Goal: Transaction & Acquisition: Purchase product/service

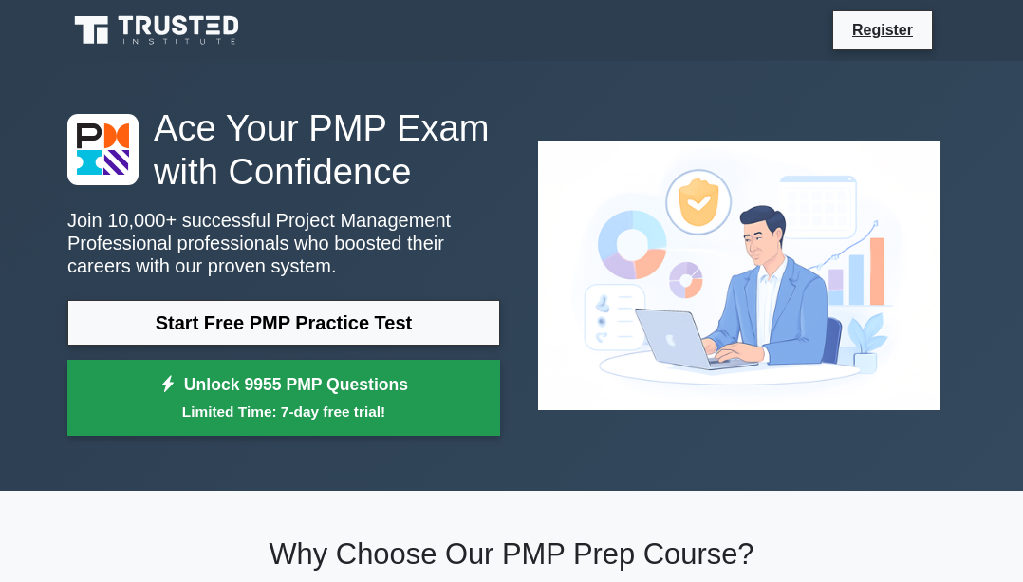
click at [311, 398] on link "Unlock 9955 PMP Questions Limited Time: 7-day free trial!" at bounding box center [283, 398] width 433 height 76
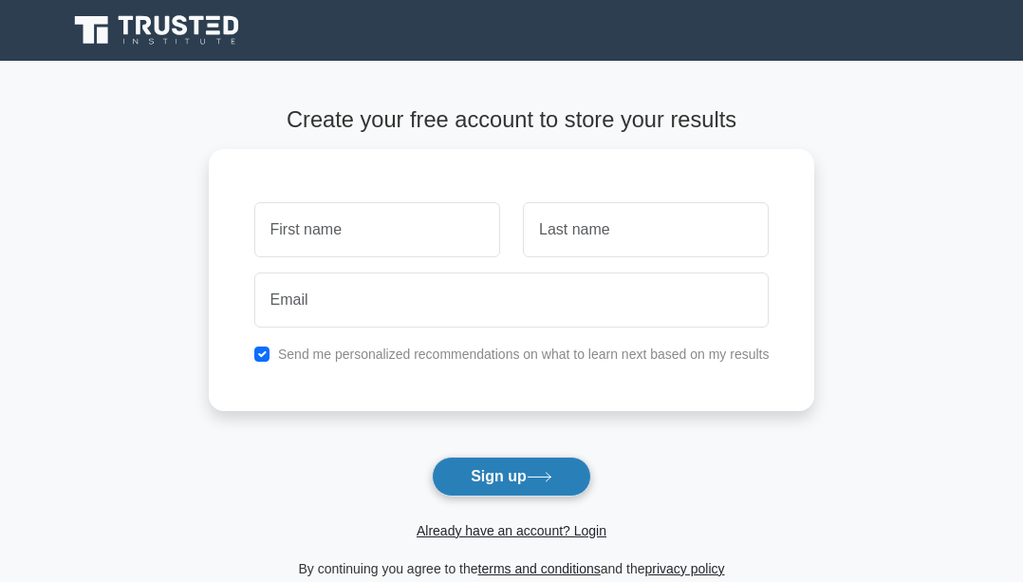
click at [552, 473] on icon at bounding box center [540, 477] width 26 height 10
